Goal: Find specific page/section: Find specific page/section

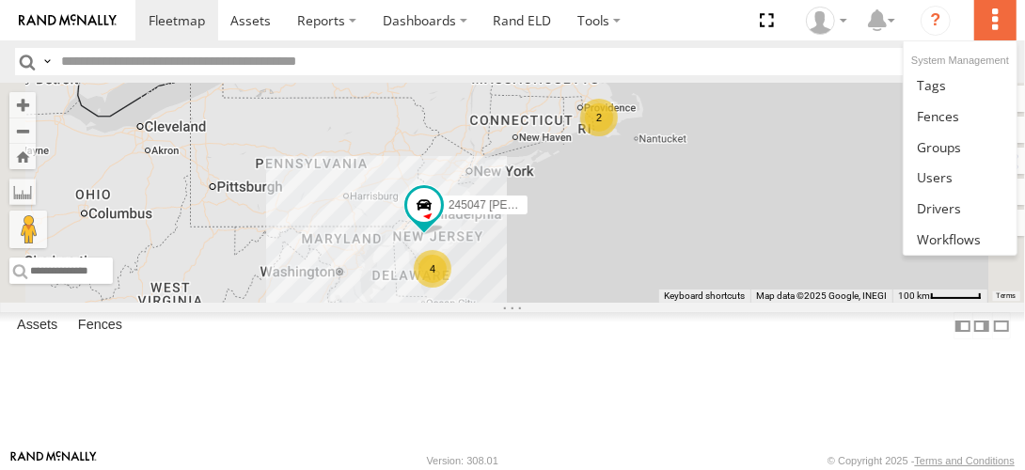
click at [993, 24] on label at bounding box center [994, 20] width 41 height 40
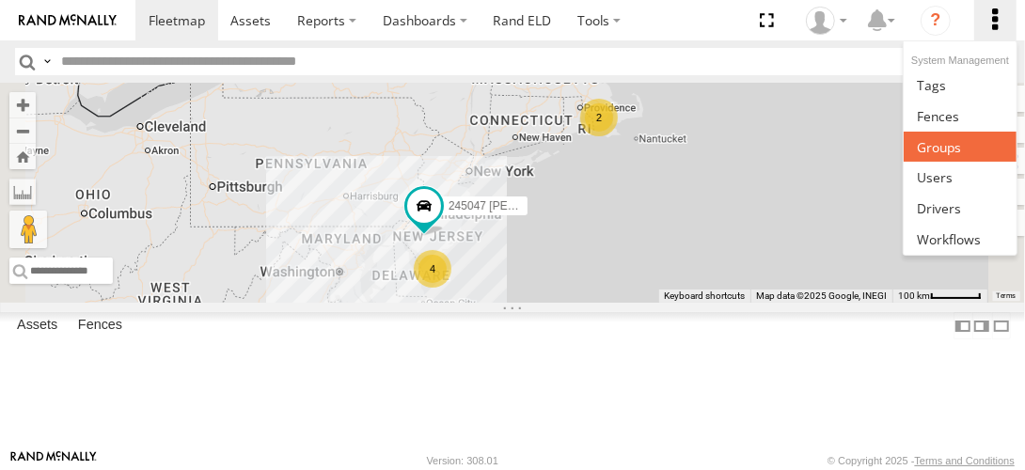
click at [960, 147] on span at bounding box center [939, 147] width 44 height 18
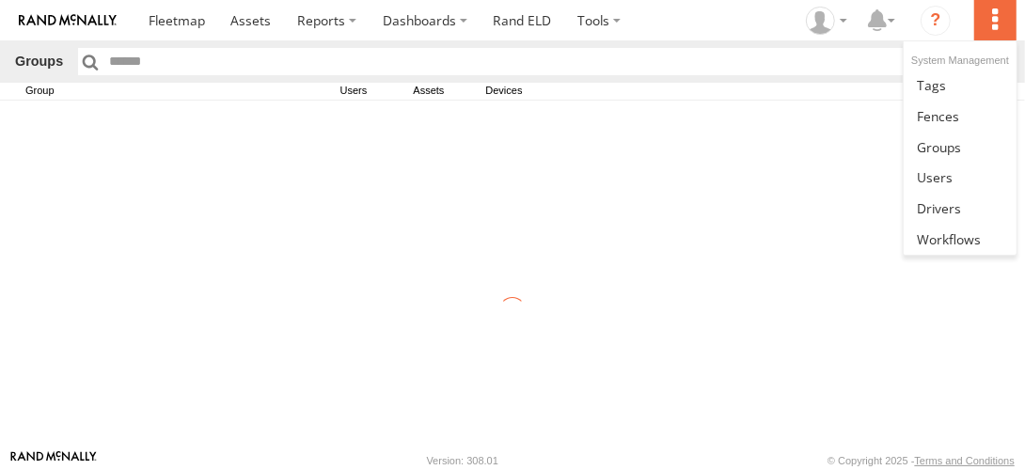
click at [991, 23] on label at bounding box center [994, 20] width 41 height 40
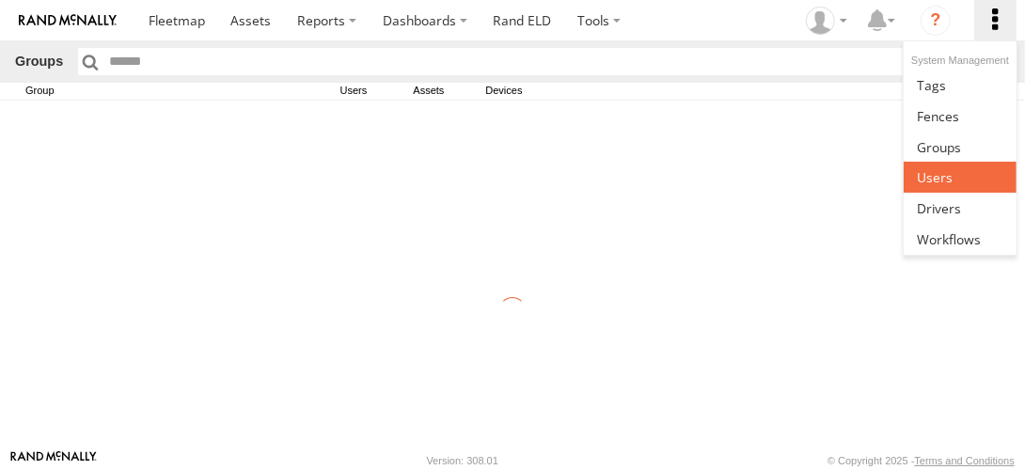
click at [946, 181] on span at bounding box center [935, 177] width 36 height 18
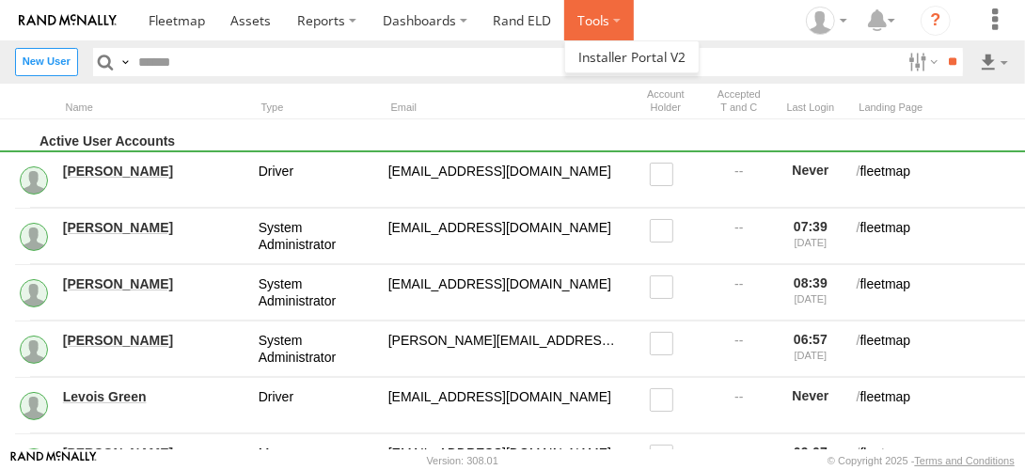
click at [613, 25] on label at bounding box center [599, 20] width 70 height 40
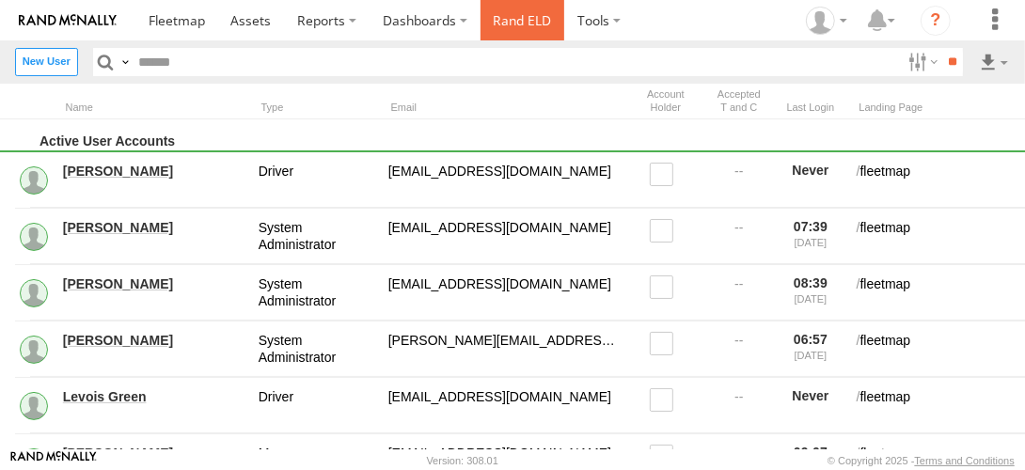
click at [523, 23] on link "Rand ELD" at bounding box center [522, 20] width 85 height 40
